Goal: Task Accomplishment & Management: Manage account settings

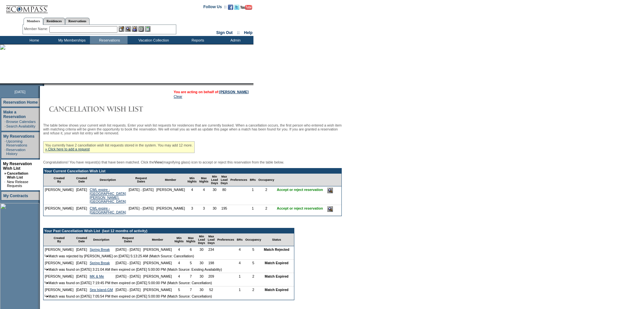
click at [327, 193] on input "image" at bounding box center [330, 191] width 6 height 6
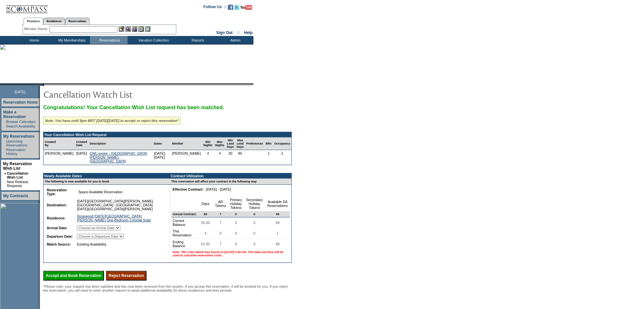
click at [120, 229] on select "Choose an Arrival Date Thursday, December 11, 2025 Friday, December 12, 2025 Sa…" at bounding box center [98, 227] width 43 height 5
click at [387, 203] on form "Follow Us ::" at bounding box center [311, 177] width 623 height 354
click at [147, 281] on input "Reject Reservation" at bounding box center [126, 276] width 41 height 10
